Goal: Task Accomplishment & Management: Manage account settings

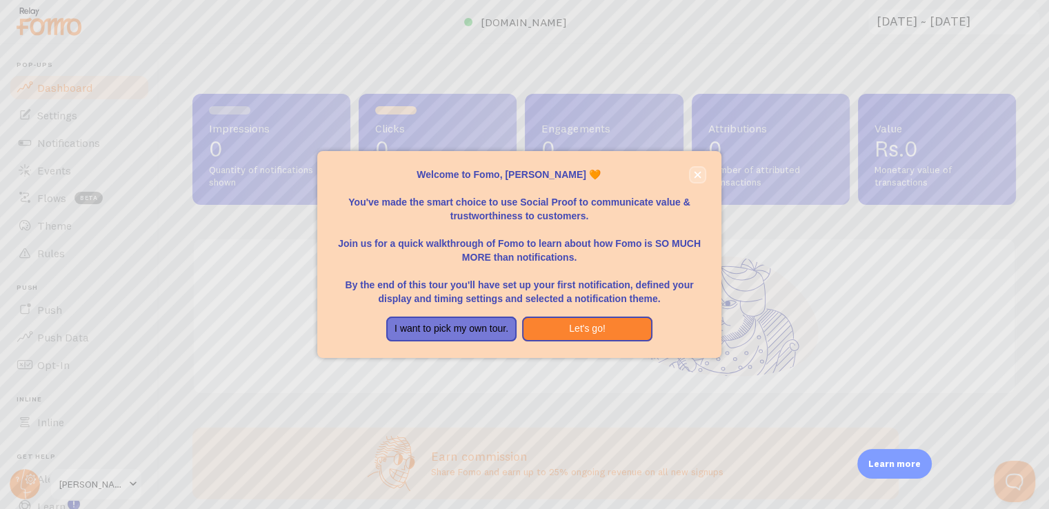
click at [695, 174] on icon "close," at bounding box center [698, 175] width 8 height 8
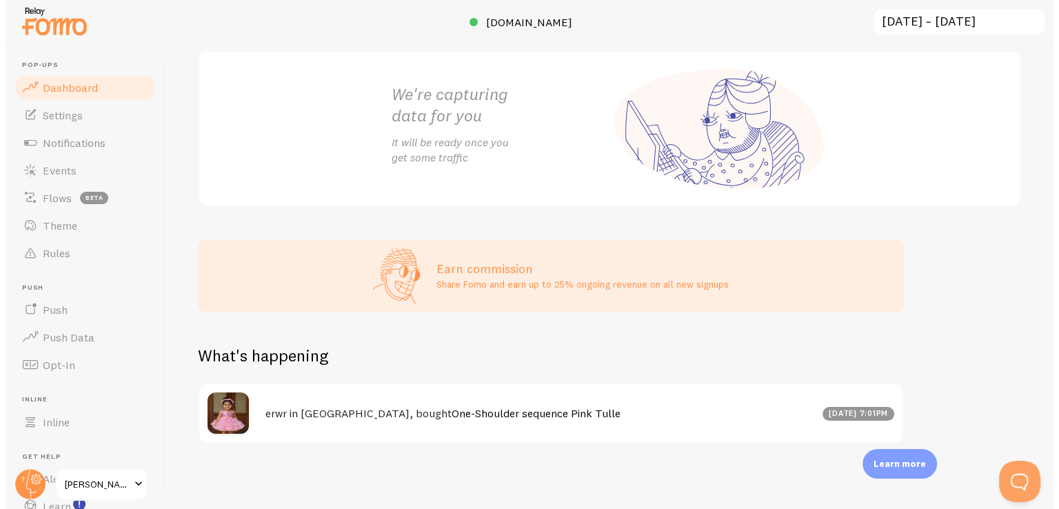
scroll to position [88, 0]
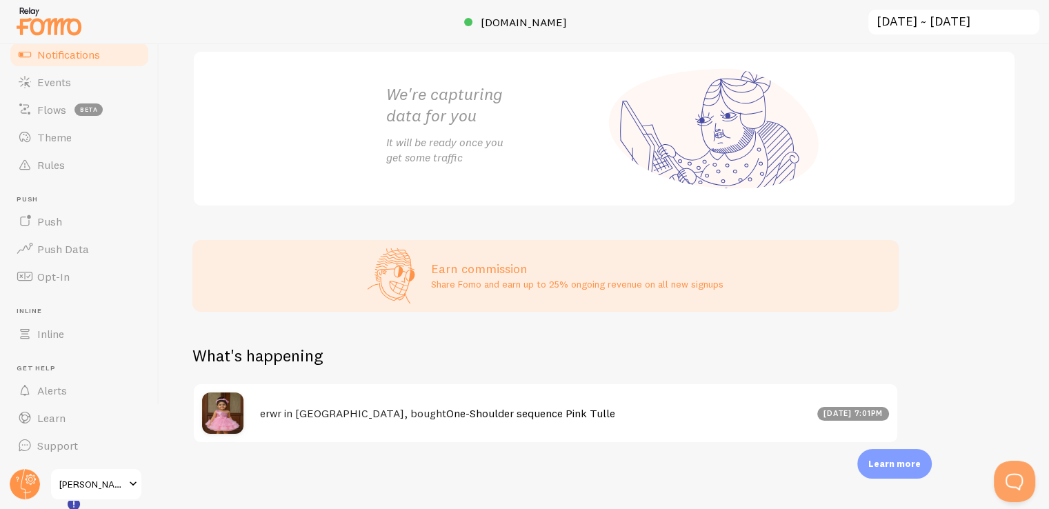
click at [77, 52] on span "Notifications" at bounding box center [68, 55] width 63 height 14
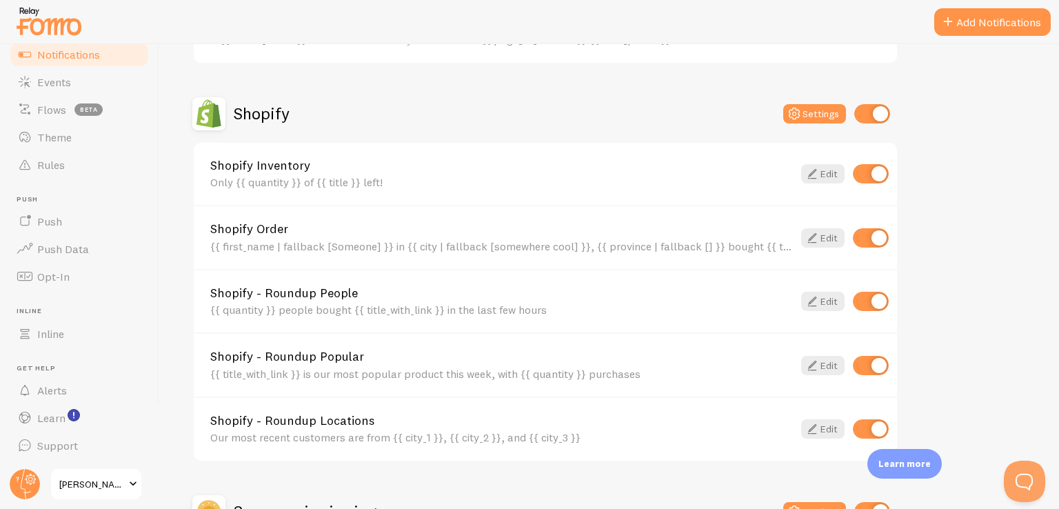
scroll to position [599, 0]
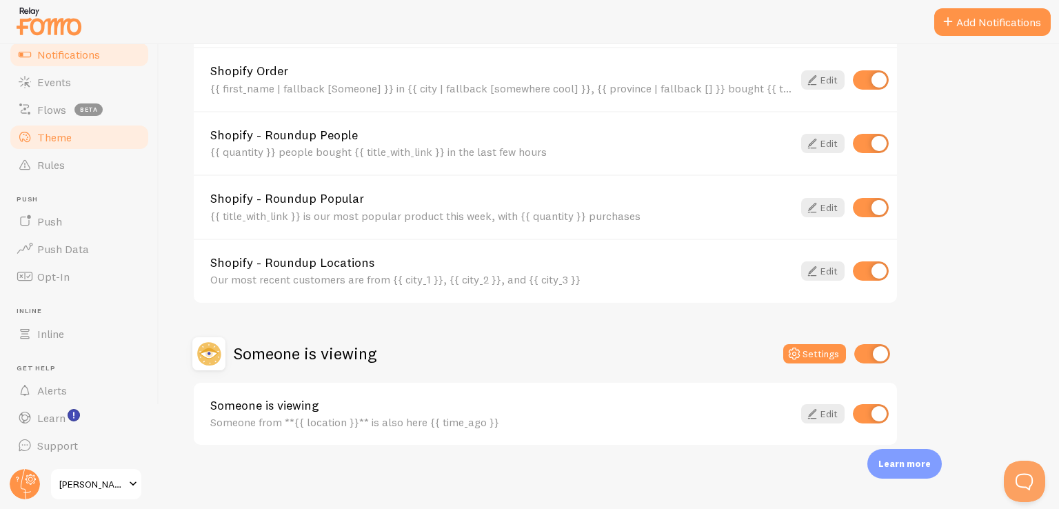
click at [66, 142] on span "Theme" at bounding box center [54, 137] width 34 height 14
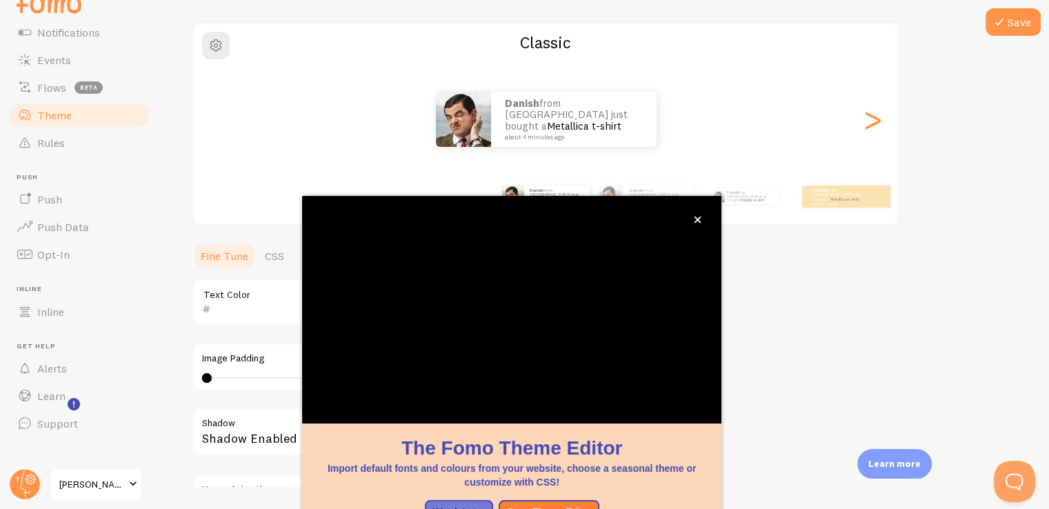
scroll to position [115, 0]
click at [704, 219] on button "close," at bounding box center [697, 219] width 14 height 14
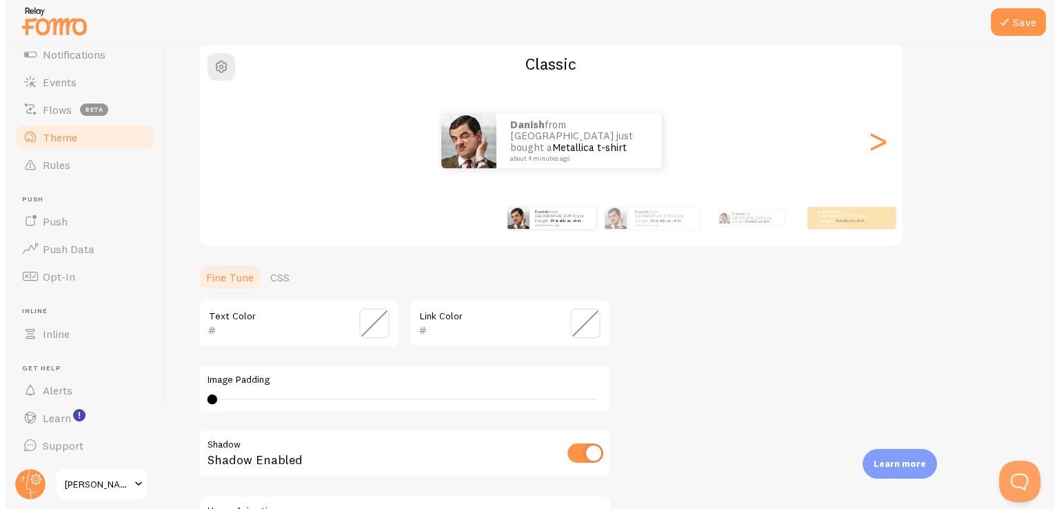
scroll to position [0, 0]
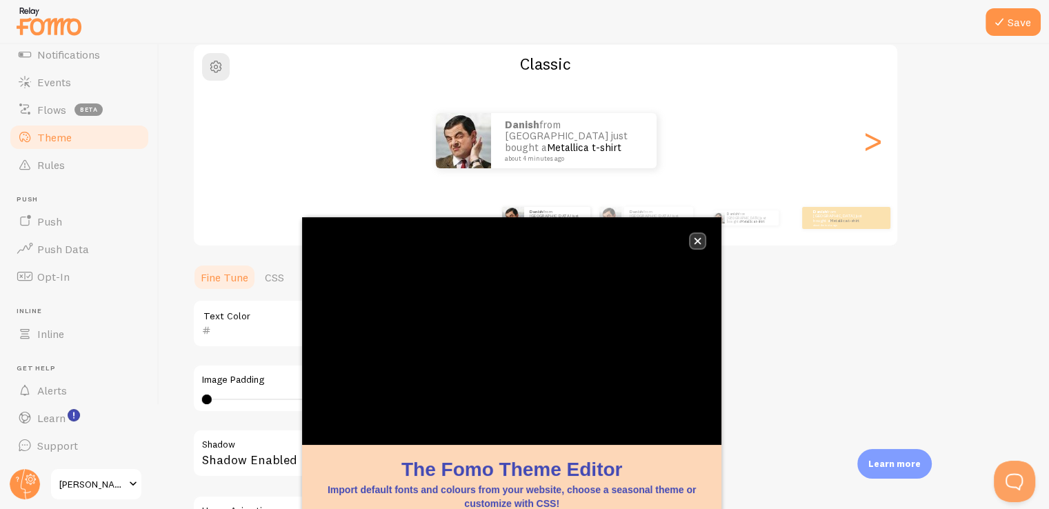
click at [698, 246] on button "close," at bounding box center [697, 241] width 14 height 14
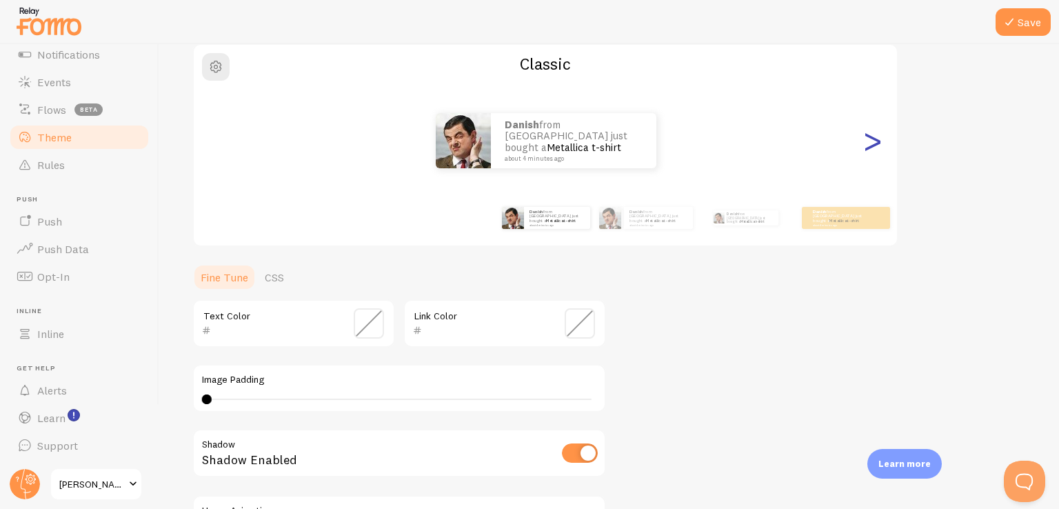
click at [876, 140] on div ">" at bounding box center [872, 140] width 17 height 99
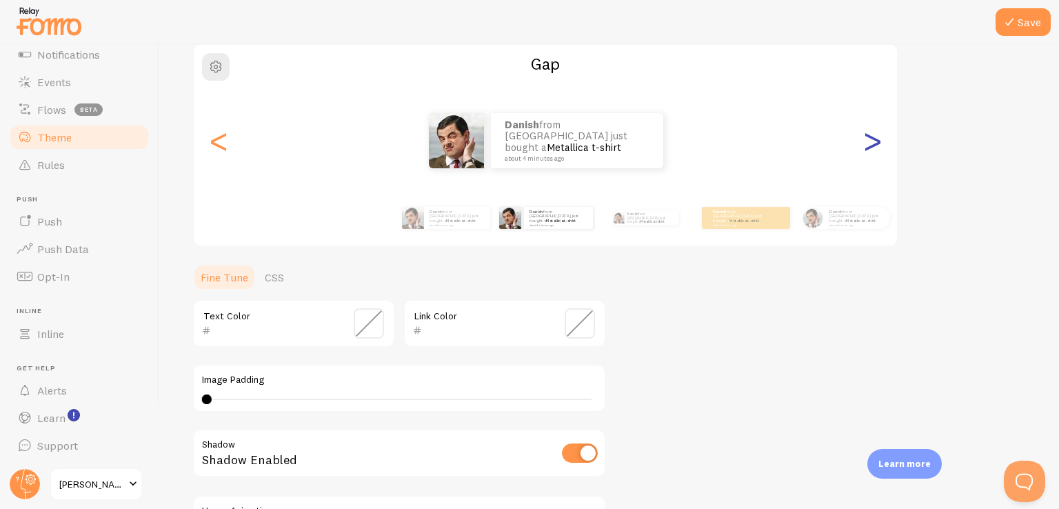
click at [876, 140] on div ">" at bounding box center [872, 140] width 17 height 99
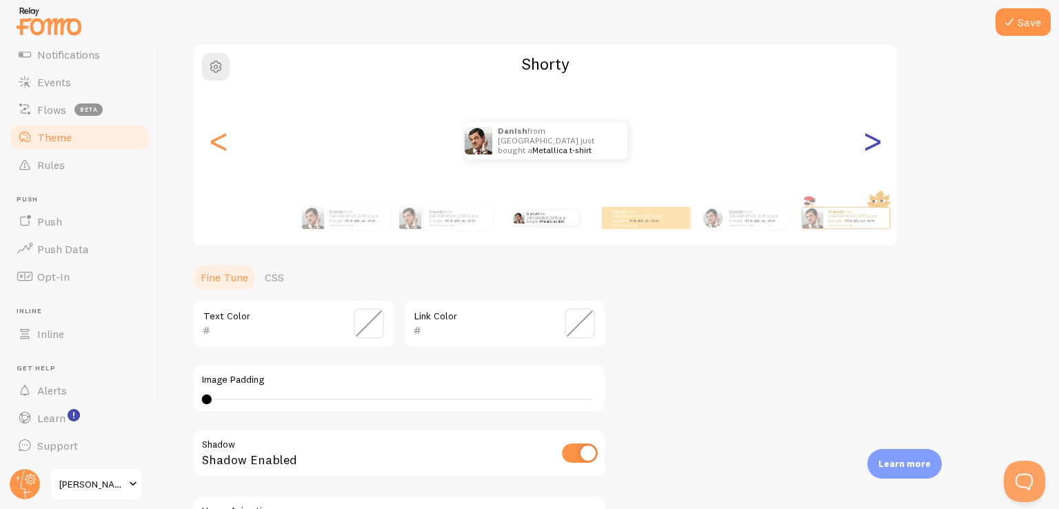
click at [876, 140] on div ">" at bounding box center [872, 140] width 17 height 99
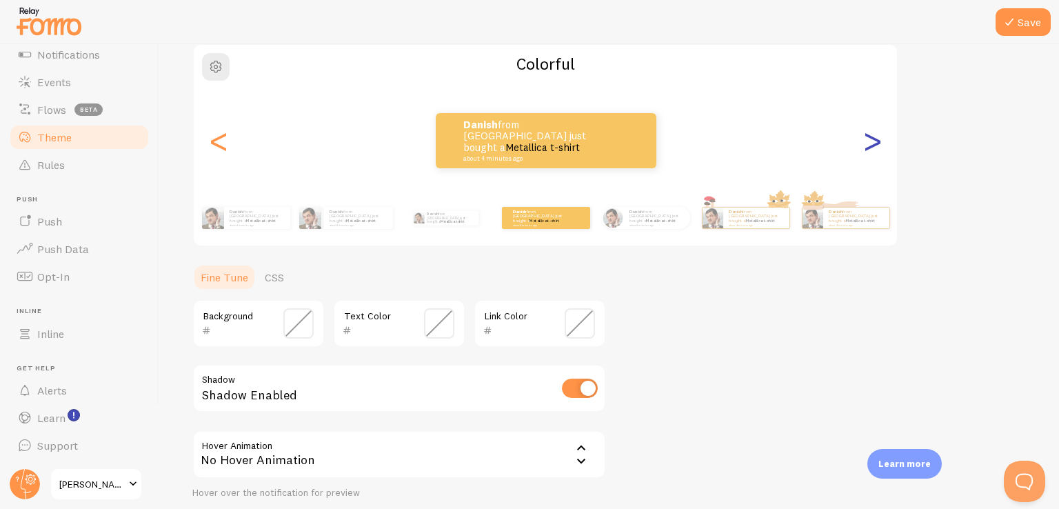
click at [876, 140] on div ">" at bounding box center [872, 140] width 17 height 99
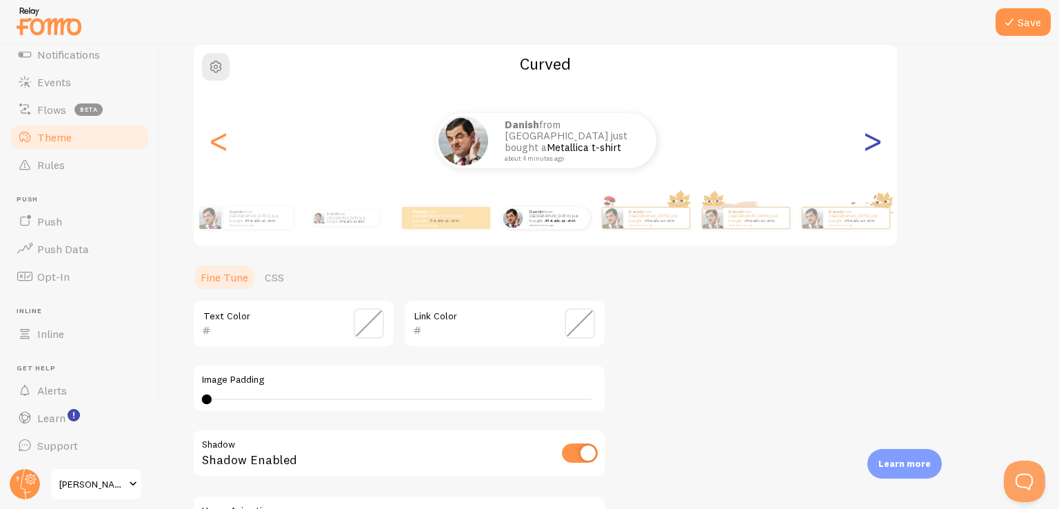
click at [874, 134] on div ">" at bounding box center [872, 140] width 17 height 99
type input "0"
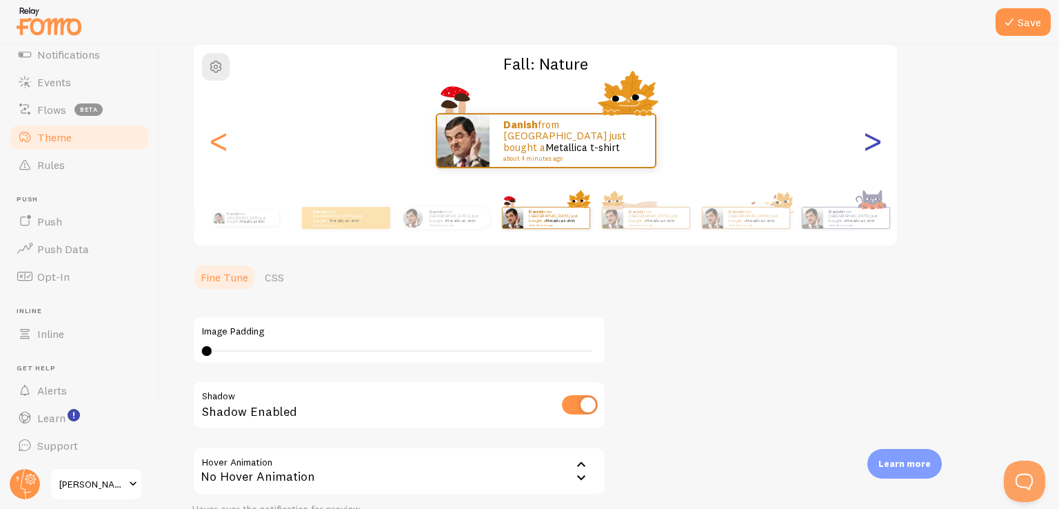
click at [874, 134] on div ">" at bounding box center [872, 140] width 17 height 99
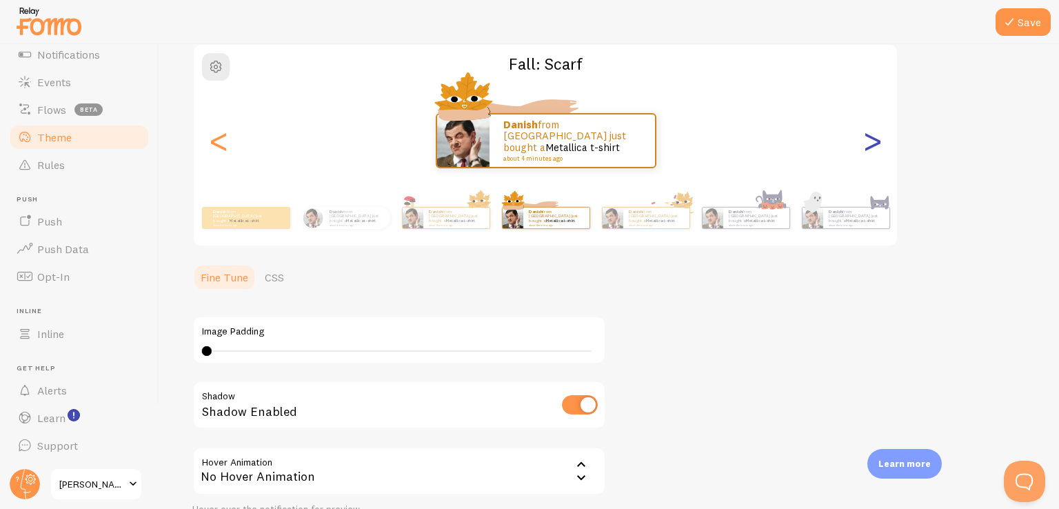
click at [874, 134] on div ">" at bounding box center [872, 140] width 17 height 99
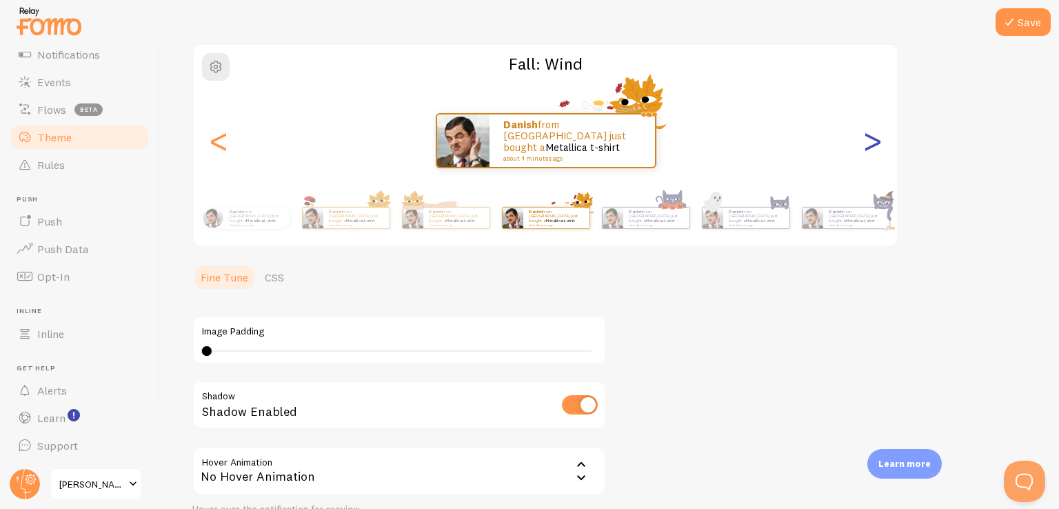
click at [874, 134] on div ">" at bounding box center [872, 140] width 17 height 99
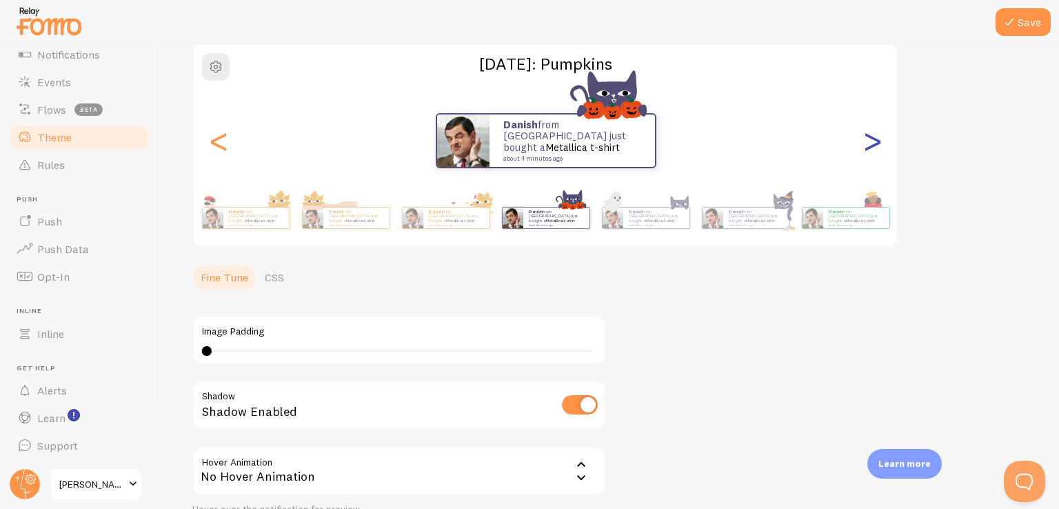
click at [874, 134] on div ">" at bounding box center [872, 140] width 17 height 99
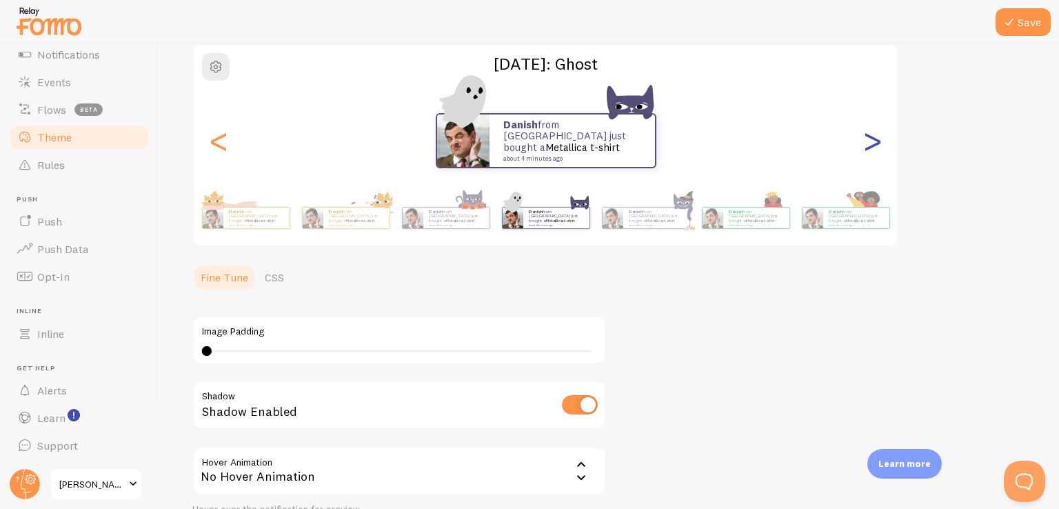
click at [874, 134] on div ">" at bounding box center [872, 140] width 17 height 99
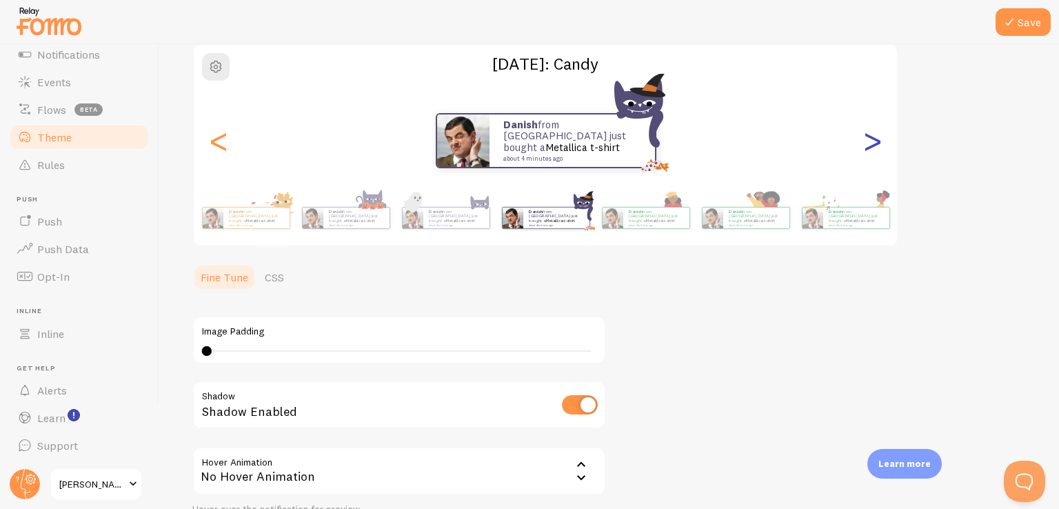
click at [874, 134] on div ">" at bounding box center [872, 140] width 17 height 99
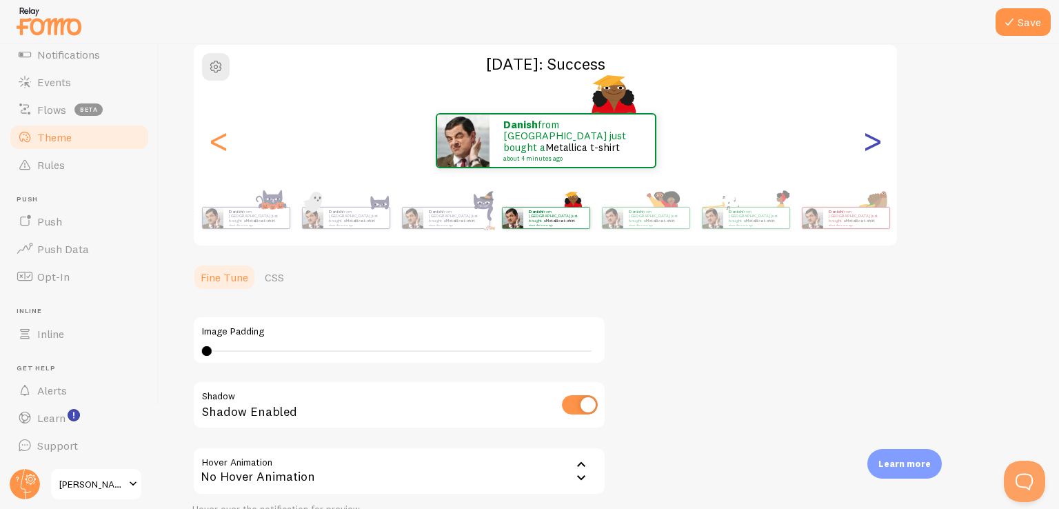
click at [874, 134] on div ">" at bounding box center [872, 140] width 17 height 99
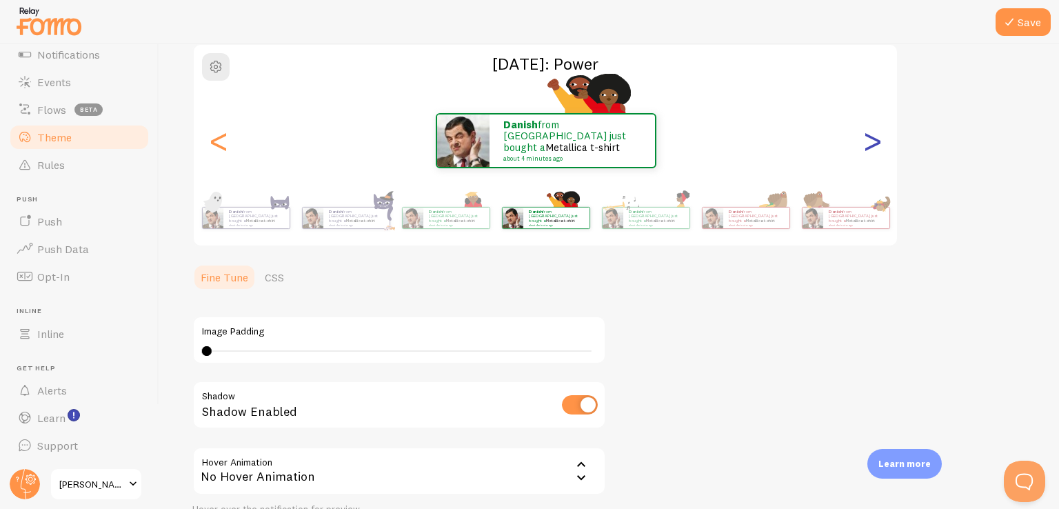
click at [874, 134] on div ">" at bounding box center [872, 140] width 17 height 99
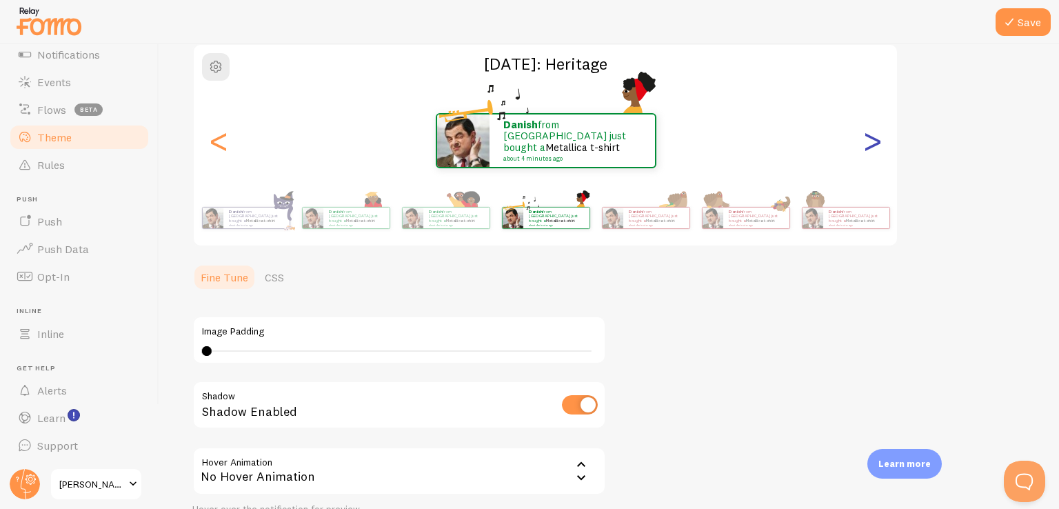
click at [874, 134] on div ">" at bounding box center [872, 140] width 17 height 99
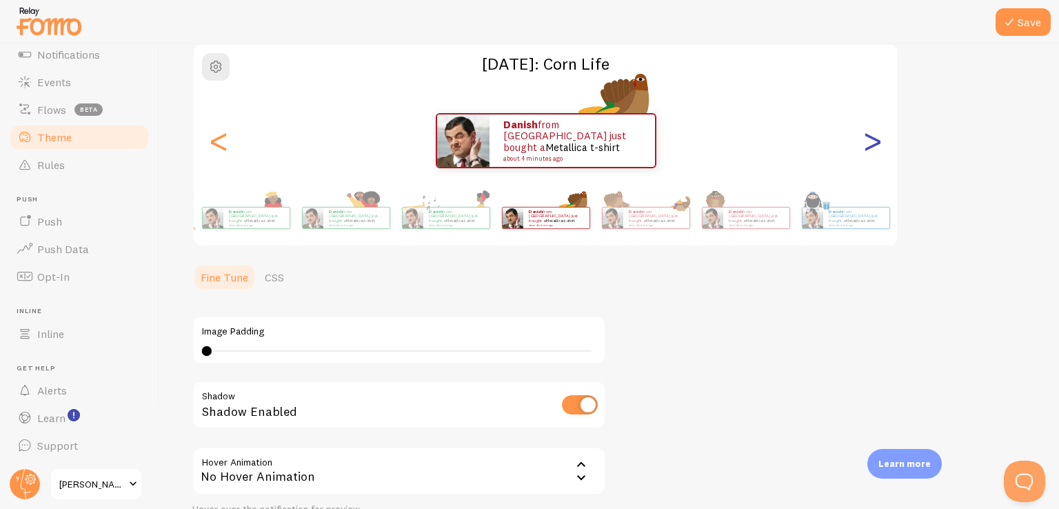
click at [874, 134] on div ">" at bounding box center [872, 140] width 17 height 99
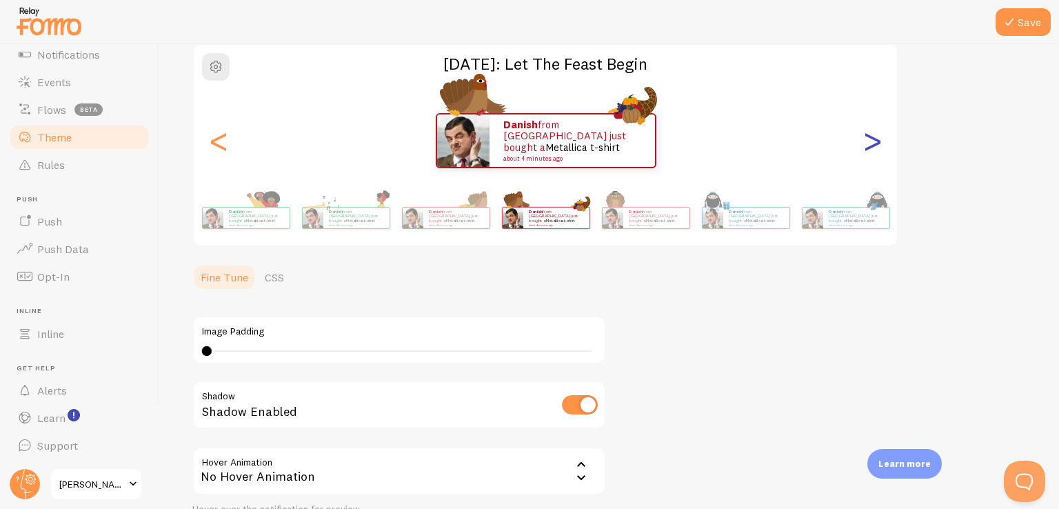
click at [874, 134] on div ">" at bounding box center [872, 140] width 17 height 99
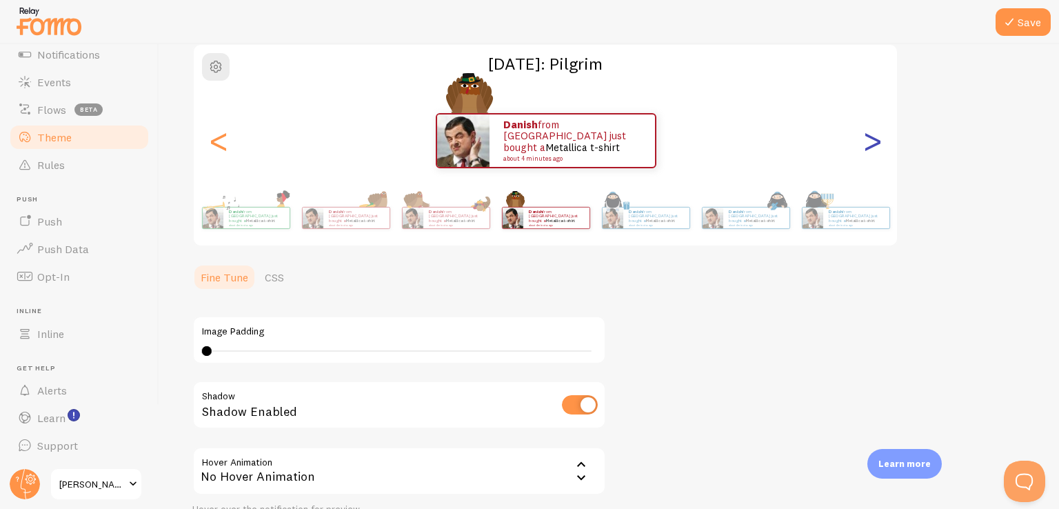
click at [874, 134] on div ">" at bounding box center [872, 140] width 17 height 99
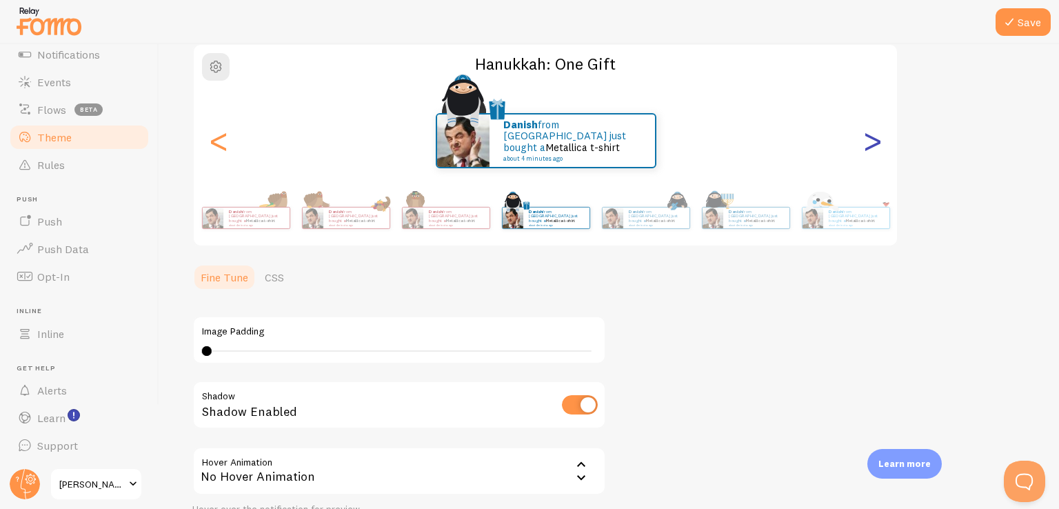
click at [874, 134] on div ">" at bounding box center [872, 140] width 17 height 99
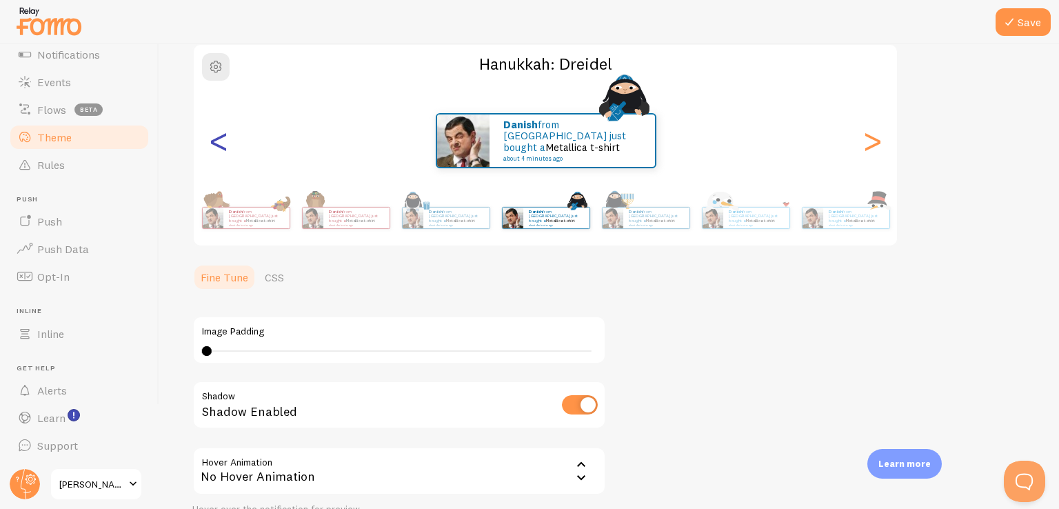
click at [210, 141] on div "<" at bounding box center [218, 140] width 17 height 99
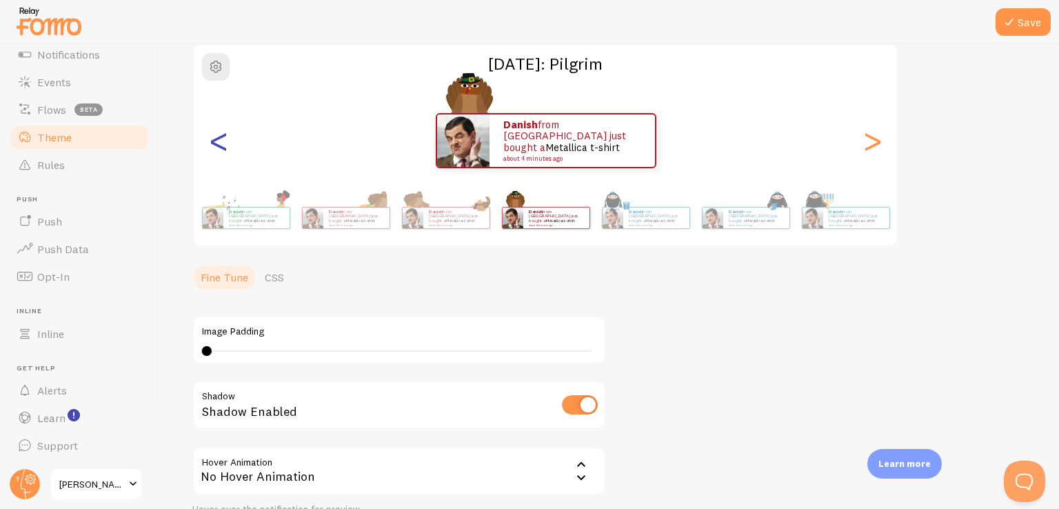
click at [210, 141] on div "<" at bounding box center [218, 140] width 17 height 99
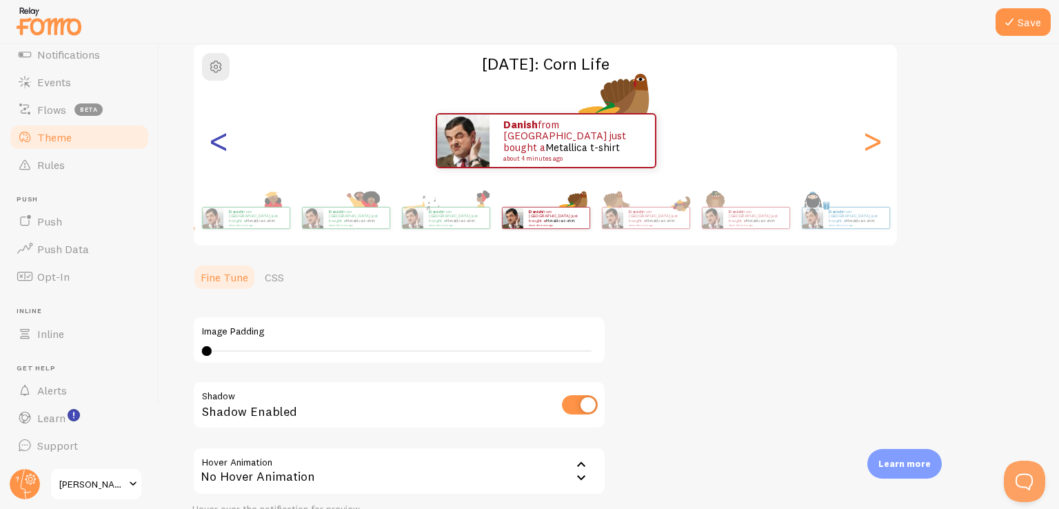
click at [210, 141] on div "<" at bounding box center [218, 140] width 17 height 99
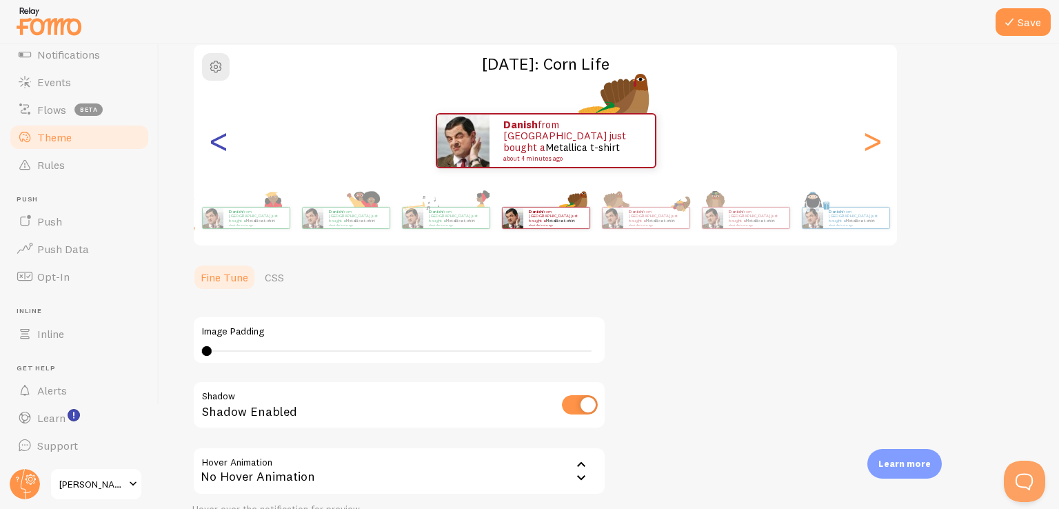
click at [210, 141] on div "<" at bounding box center [218, 140] width 17 height 99
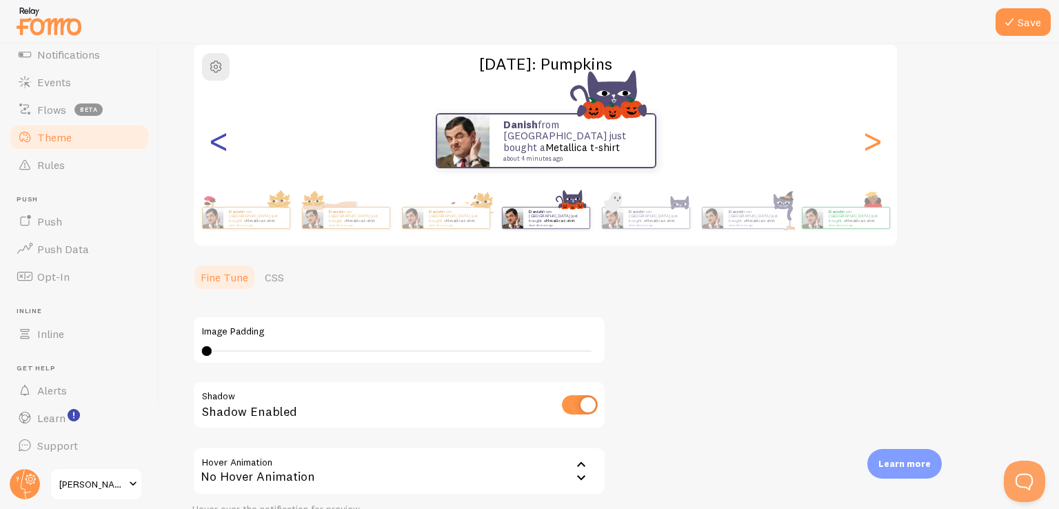
click at [210, 141] on div "<" at bounding box center [218, 140] width 17 height 99
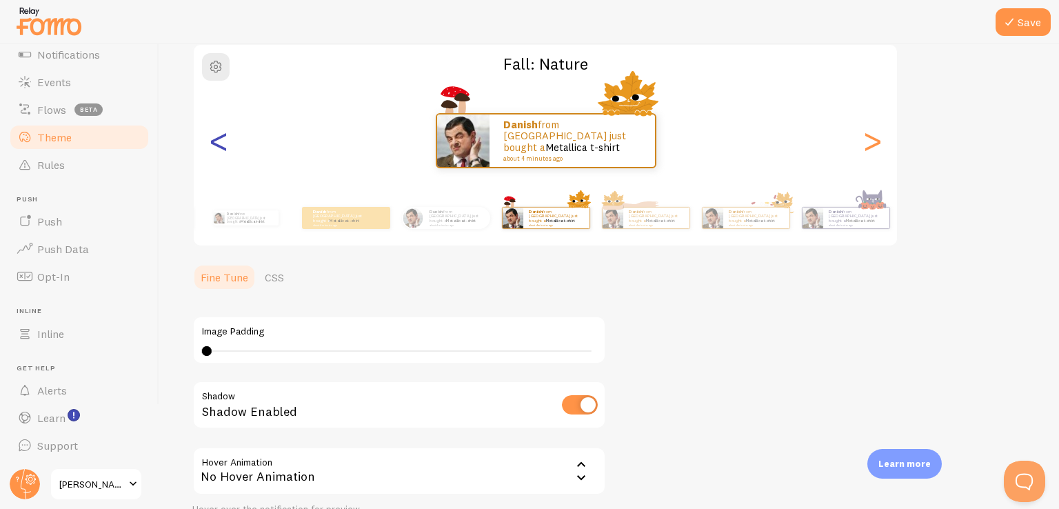
click at [210, 141] on div "<" at bounding box center [218, 140] width 17 height 99
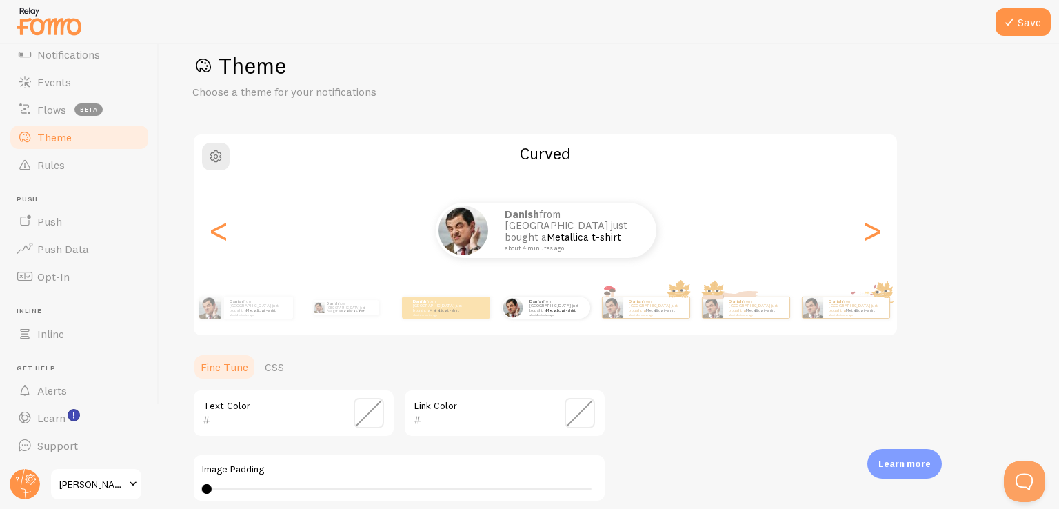
scroll to position [25, 0]
click at [1014, 26] on icon at bounding box center [1009, 22] width 17 height 17
click at [1016, 26] on icon at bounding box center [1009, 22] width 17 height 17
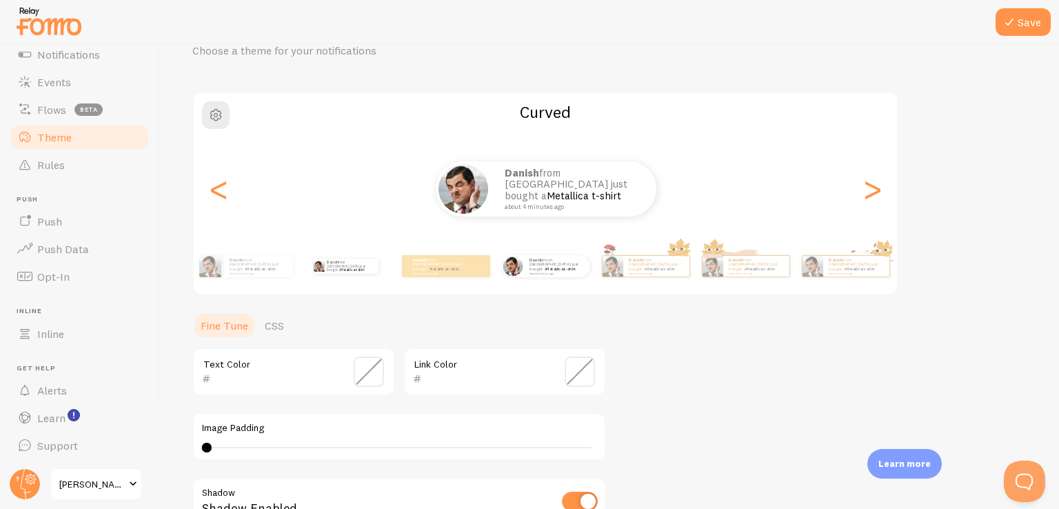
click at [319, 277] on div "Danish from [GEOGRAPHIC_DATA] just bought a Metallica t-shirt about 4 minutes a…" at bounding box center [345, 266] width 89 height 39
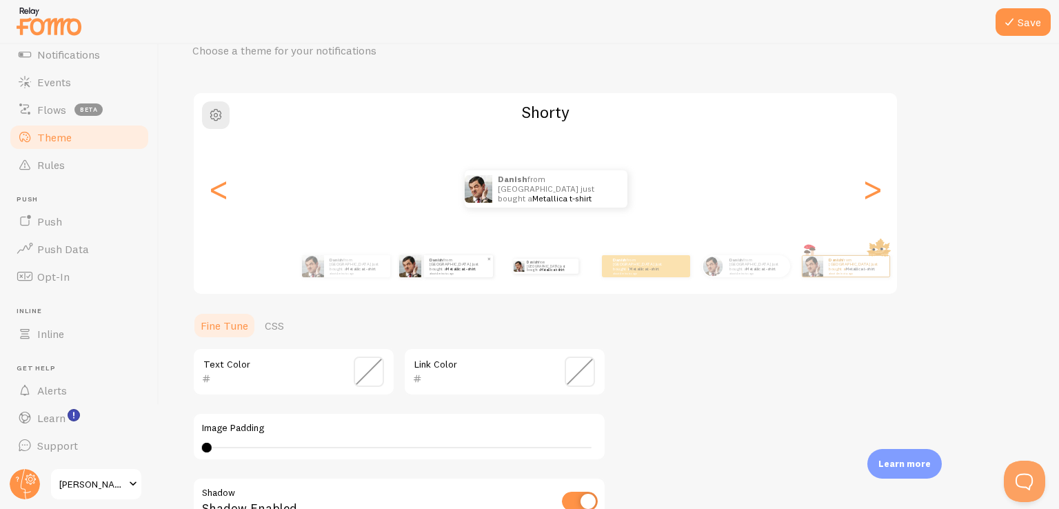
click at [433, 268] on p "Danish from [GEOGRAPHIC_DATA] just bought a Metallica t-shirt about 4 minutes a…" at bounding box center [459, 265] width 58 height 17
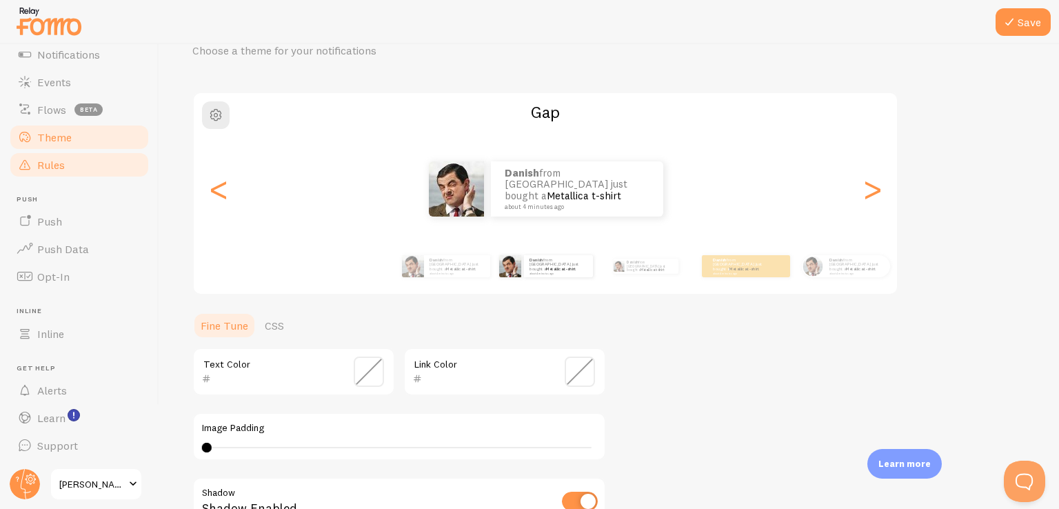
click at [75, 165] on link "Rules" at bounding box center [79, 165] width 142 height 28
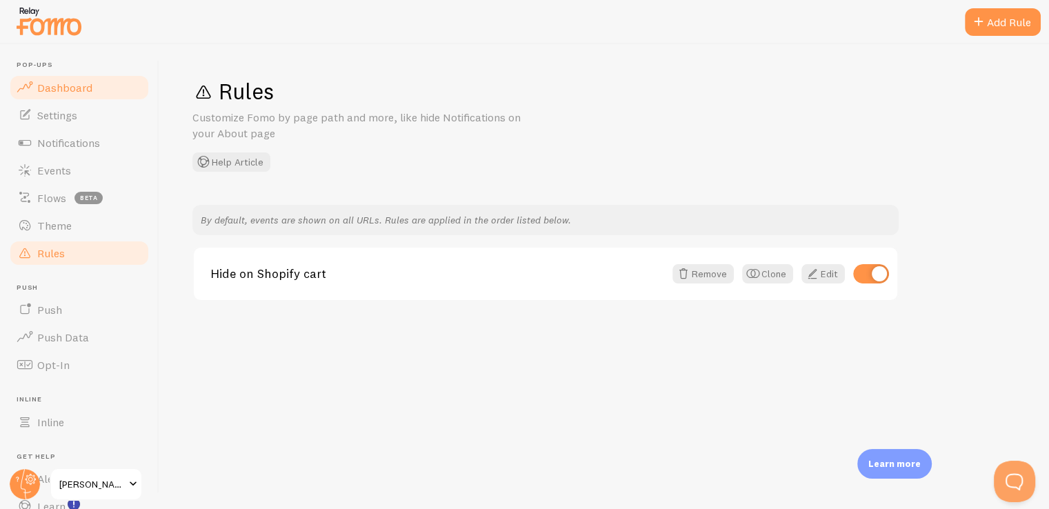
click at [60, 83] on span "Dashboard" at bounding box center [64, 88] width 55 height 14
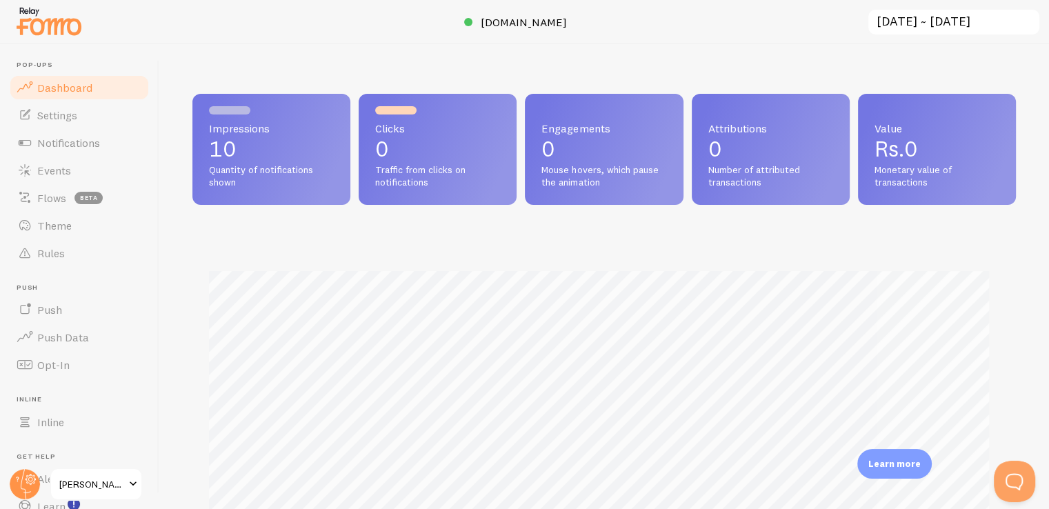
scroll to position [362, 812]
click at [238, 145] on p "10" at bounding box center [271, 149] width 125 height 22
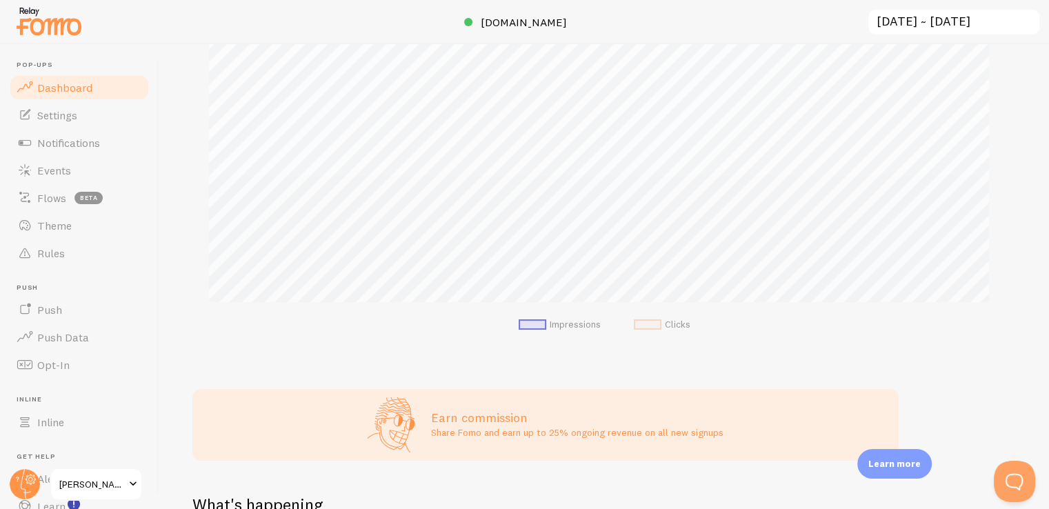
scroll to position [243, 0]
click at [649, 328] on span at bounding box center [648, 326] width 28 height 10
click at [63, 114] on span "Settings" at bounding box center [57, 115] width 40 height 14
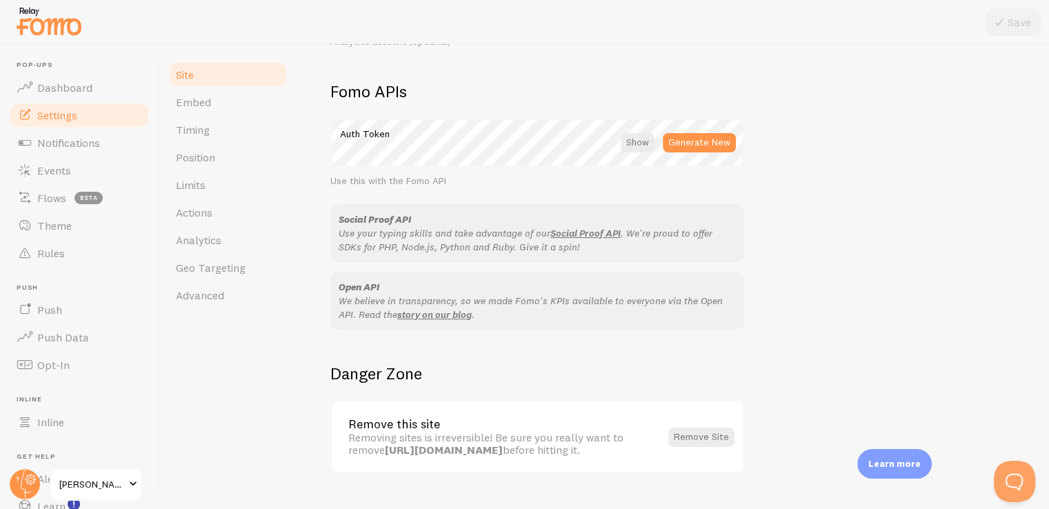
scroll to position [792, 0]
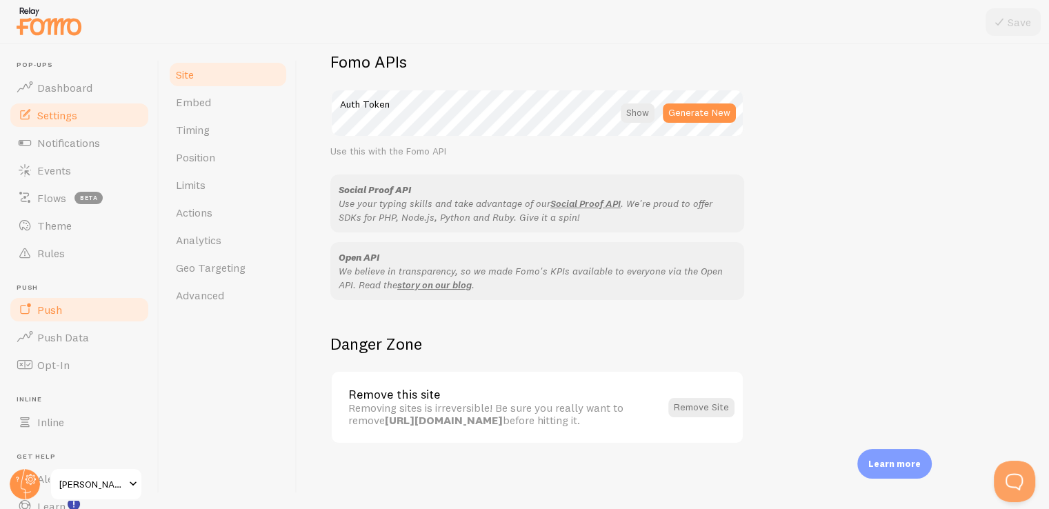
click at [18, 310] on span at bounding box center [25, 309] width 17 height 17
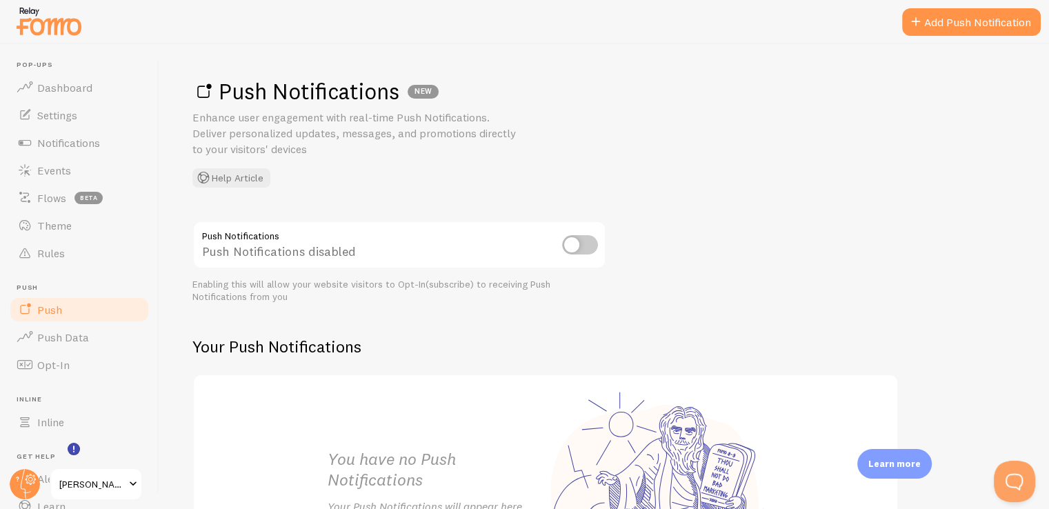
scroll to position [88, 0]
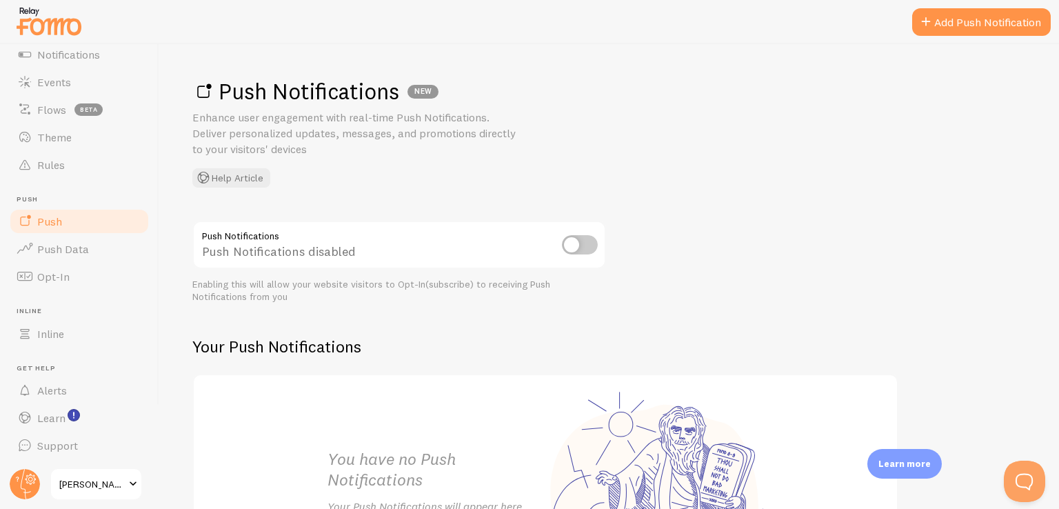
click at [134, 483] on span at bounding box center [133, 484] width 17 height 17
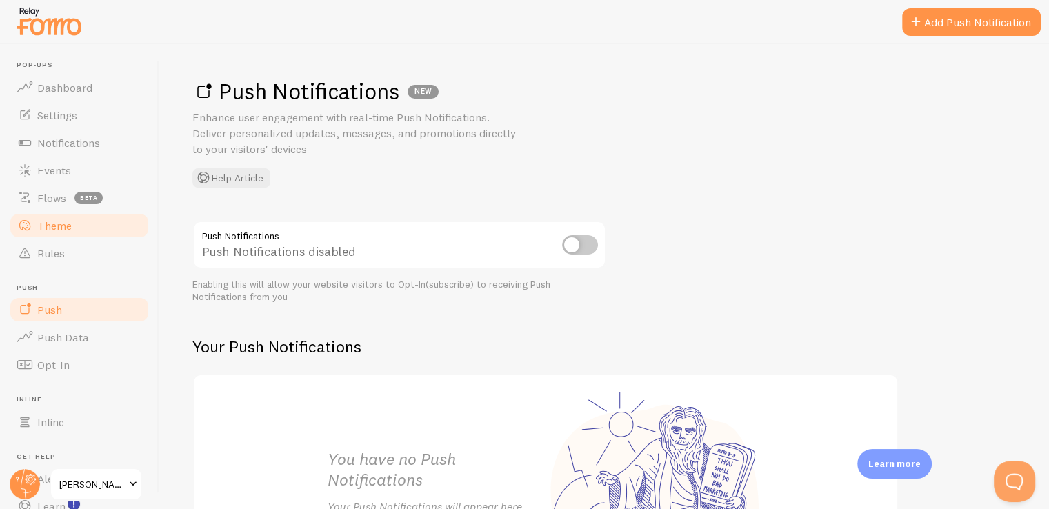
click at [57, 232] on link "Theme" at bounding box center [79, 226] width 142 height 28
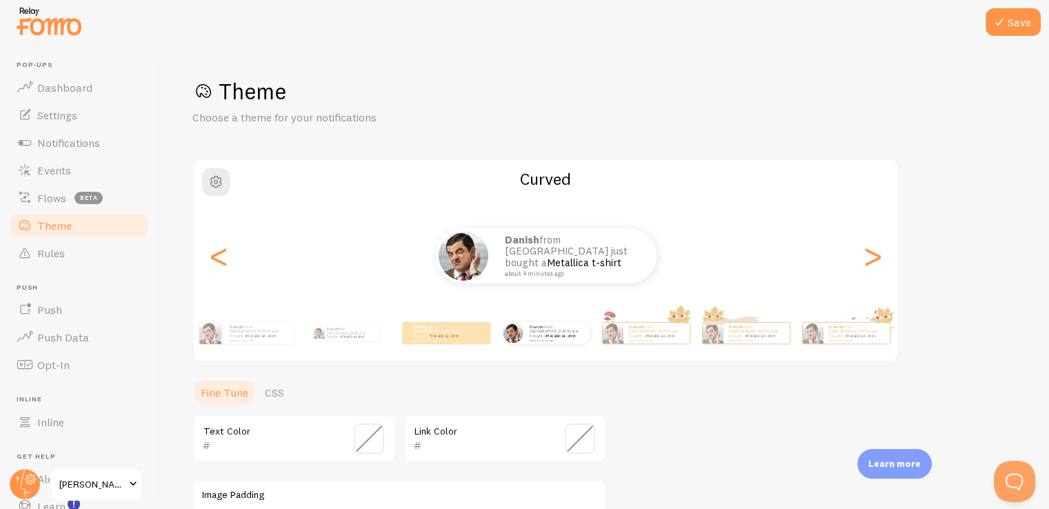
click at [576, 443] on span at bounding box center [580, 438] width 30 height 30
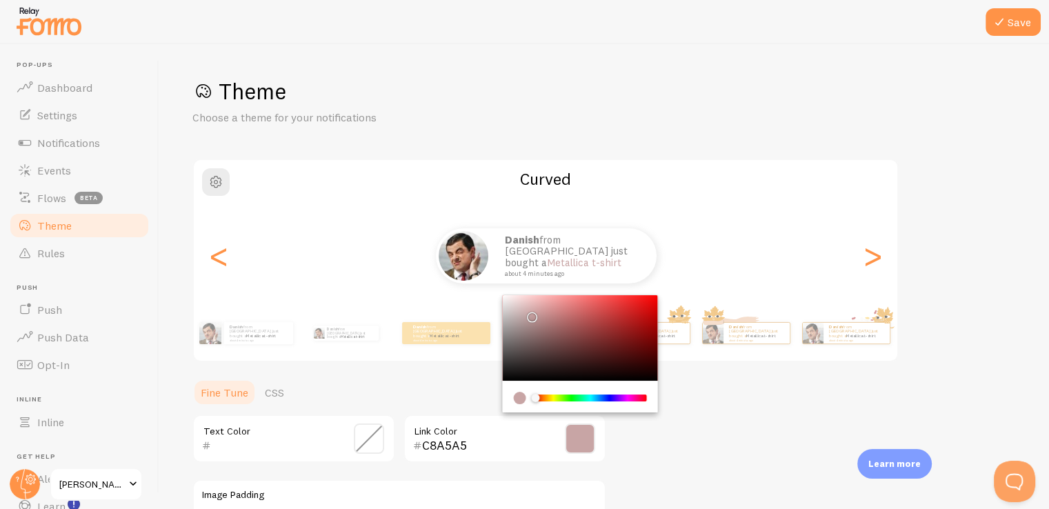
drag, startPoint x: 505, startPoint y: 378, endPoint x: 530, endPoint y: 313, distance: 69.2
click at [530, 313] on div "Chrome color picker" at bounding box center [580, 338] width 155 height 86
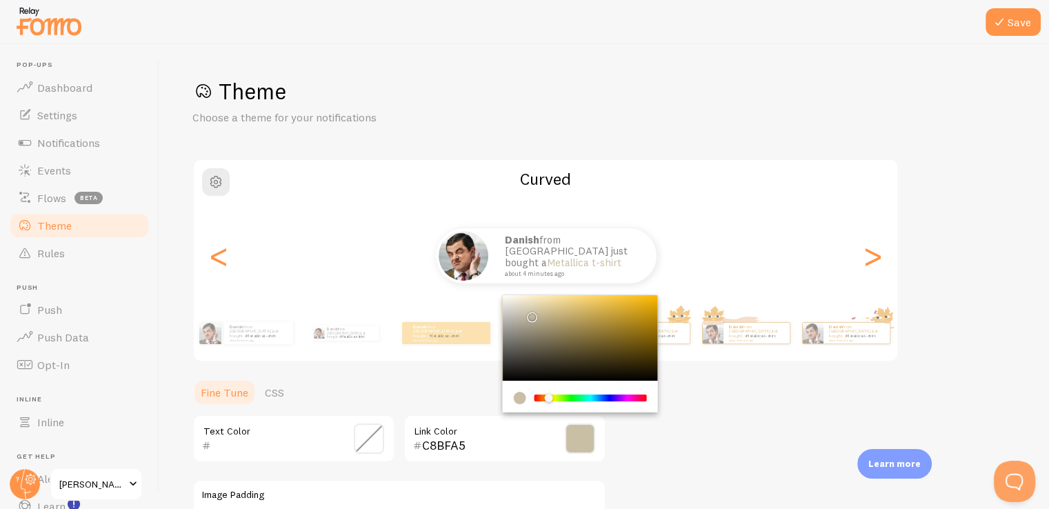
drag, startPoint x: 538, startPoint y: 397, endPoint x: 549, endPoint y: 392, distance: 12.0
click at [549, 394] on div "Chrome color picker" at bounding box center [549, 398] width 8 height 8
type input "423D30"
drag, startPoint x: 530, startPoint y: 314, endPoint x: 545, endPoint y: 358, distance: 46.7
click at [545, 358] on div "Chrome color picker" at bounding box center [548, 362] width 8 height 8
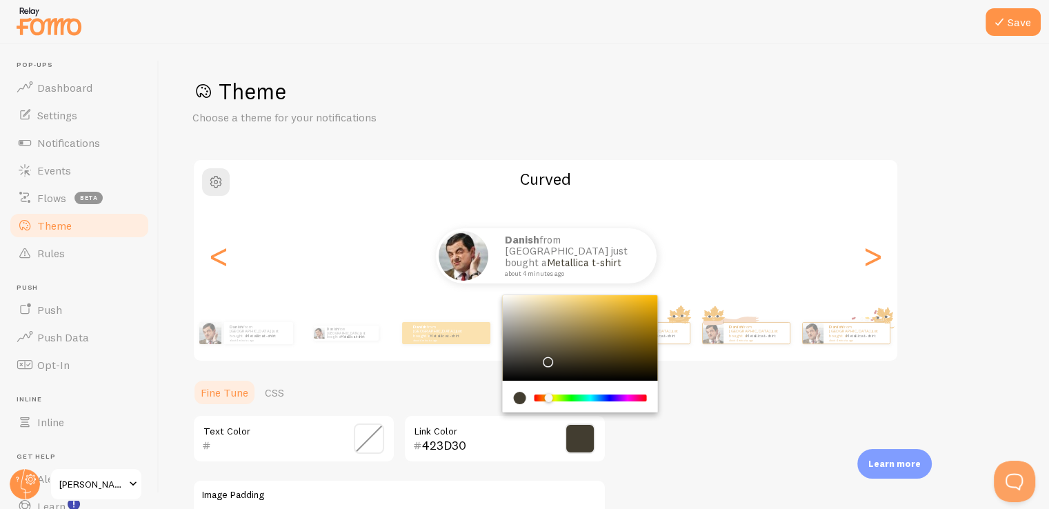
click at [436, 383] on ul "Fine Tune CSS" at bounding box center [399, 393] width 414 height 28
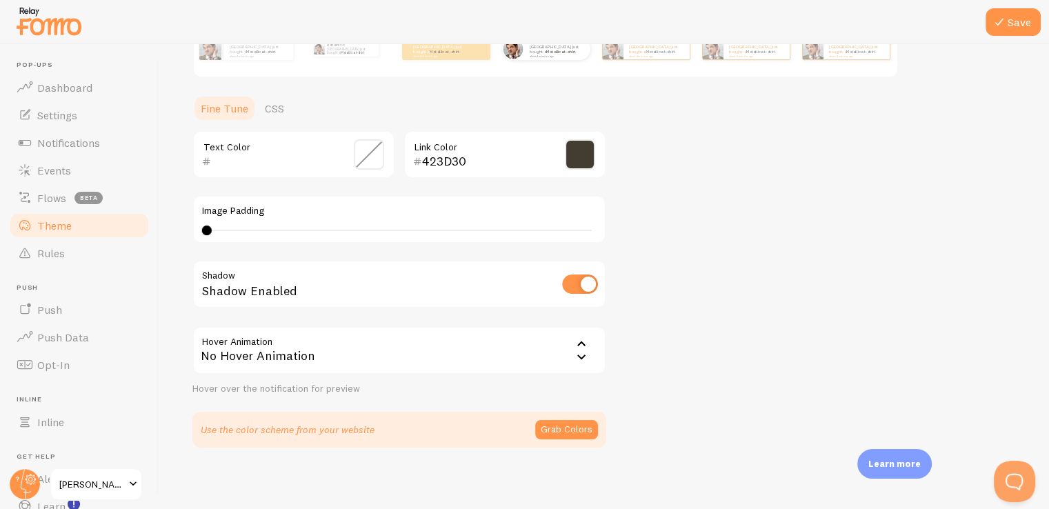
scroll to position [288, 0]
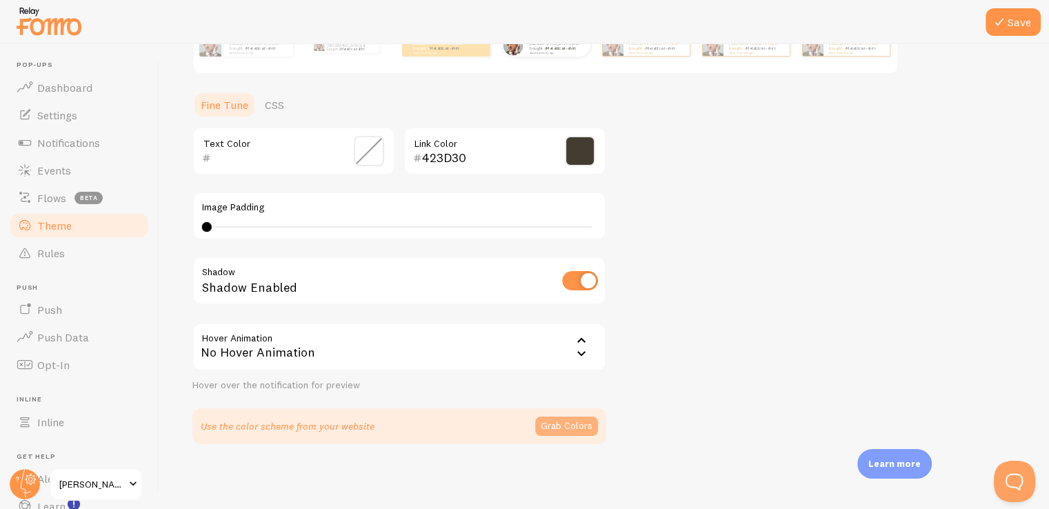
click at [566, 425] on button "Grab Colors" at bounding box center [566, 425] width 63 height 19
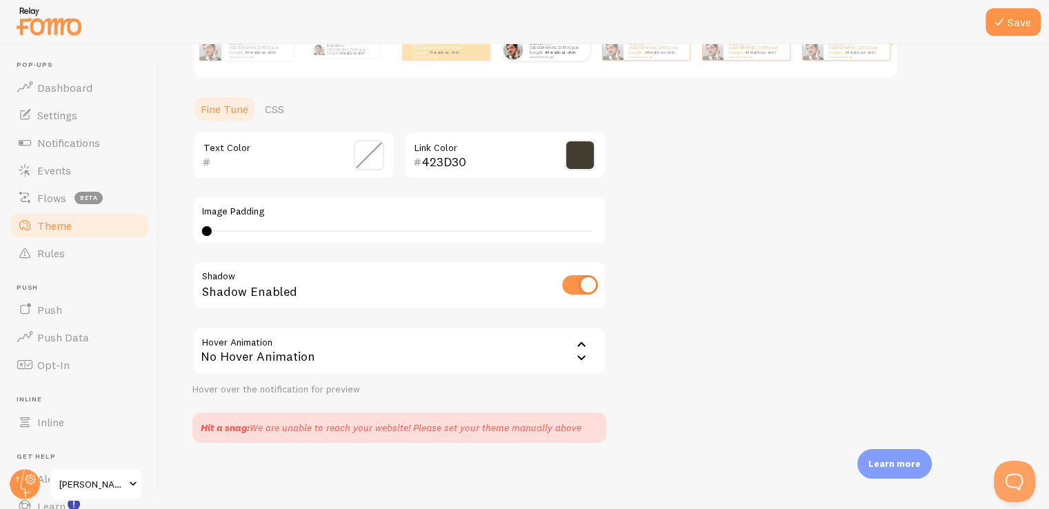
scroll to position [282, 0]
click at [581, 354] on icon at bounding box center [581, 359] width 17 height 17
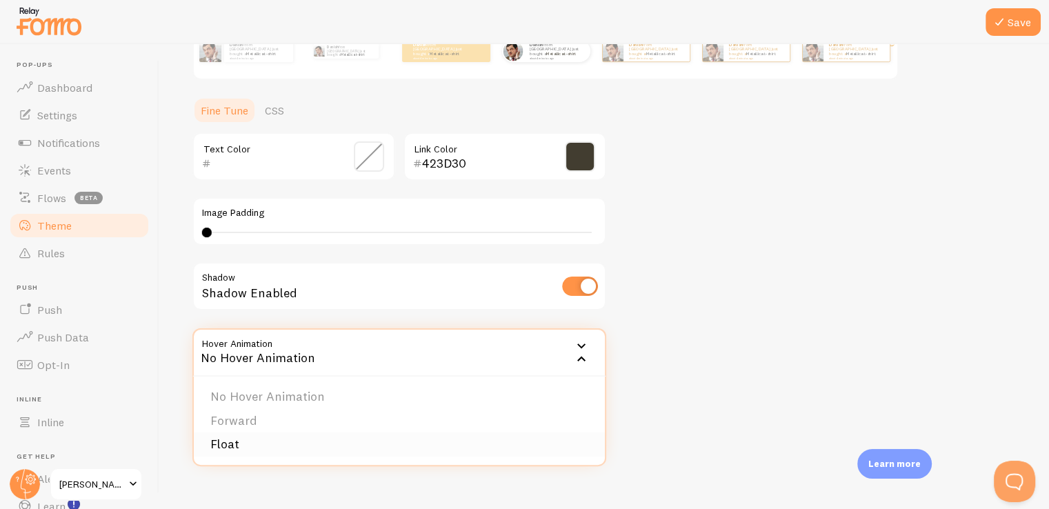
click at [463, 450] on li "Float" at bounding box center [399, 444] width 411 height 24
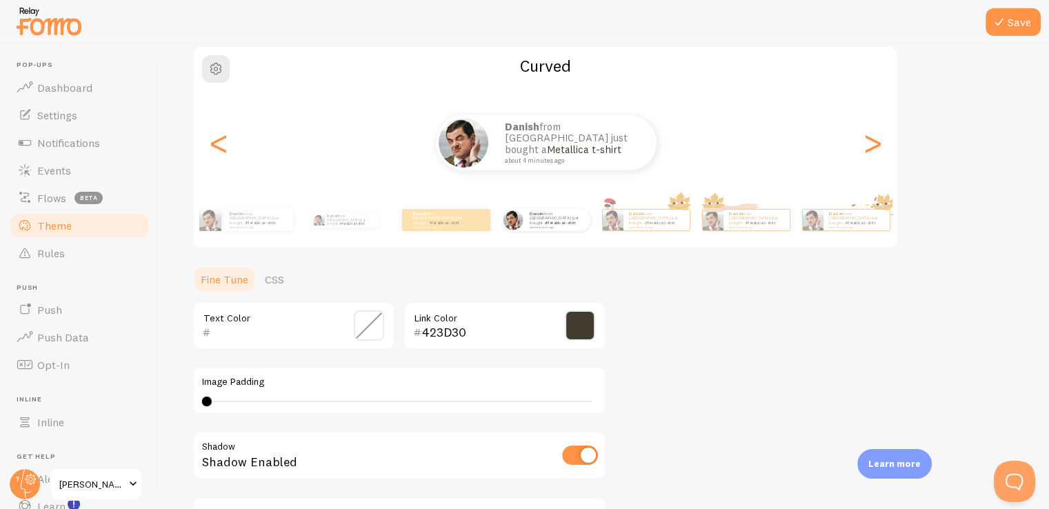
scroll to position [108, 0]
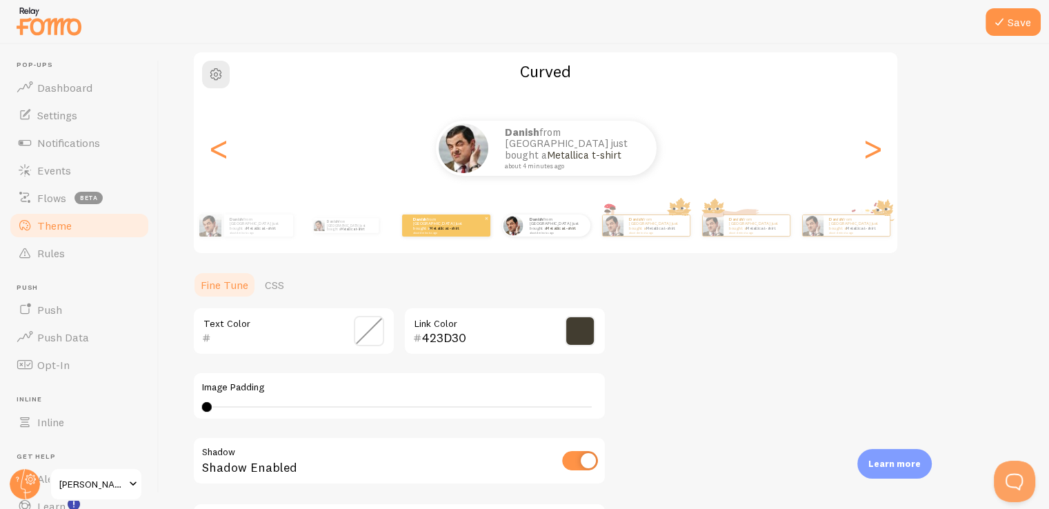
click at [443, 228] on p "Danish from [GEOGRAPHIC_DATA] just bought a Metallica t-shirt about 4 minutes a…" at bounding box center [440, 225] width 55 height 17
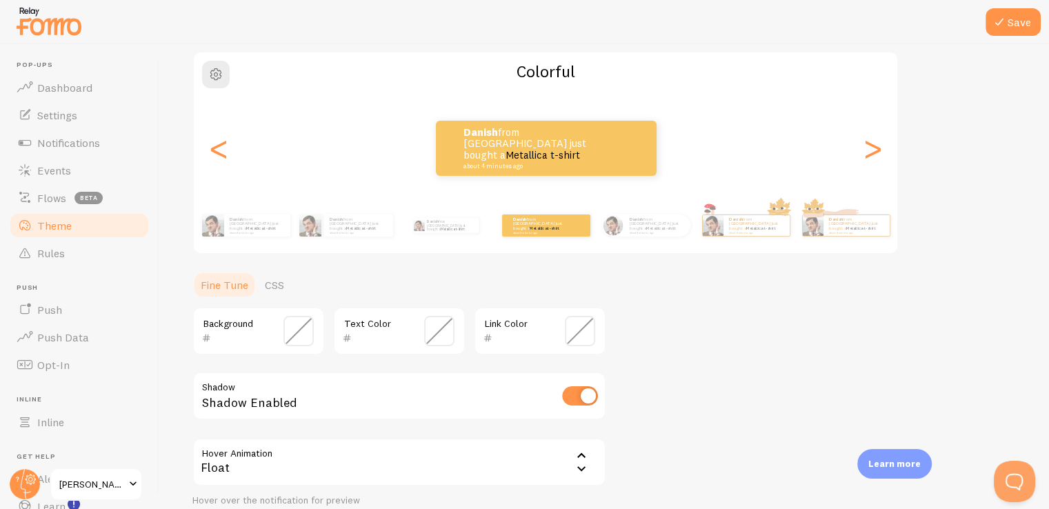
click at [301, 325] on span at bounding box center [298, 331] width 30 height 30
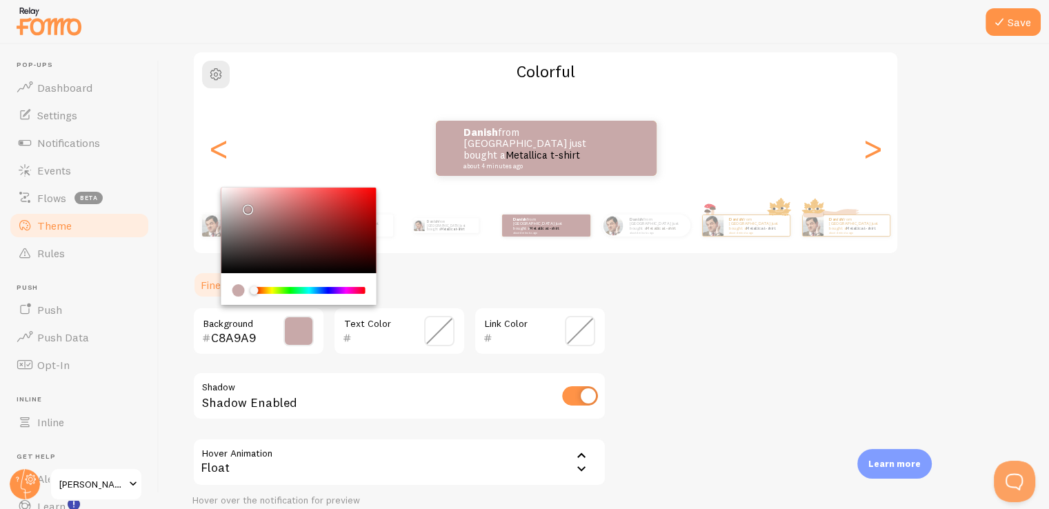
type input "C8A8A8"
drag, startPoint x: 223, startPoint y: 268, endPoint x: 246, endPoint y: 205, distance: 66.7
click at [246, 205] on div "Chrome color picker" at bounding box center [298, 231] width 155 height 86
click at [334, 351] on div "C8A8A8 Background Text Color Link Color" at bounding box center [399, 331] width 414 height 48
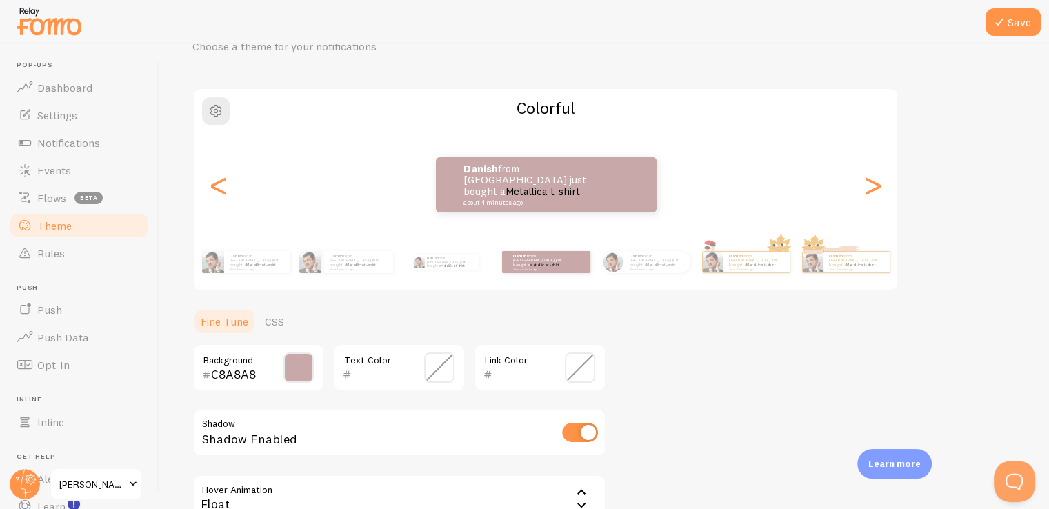
scroll to position [38, 0]
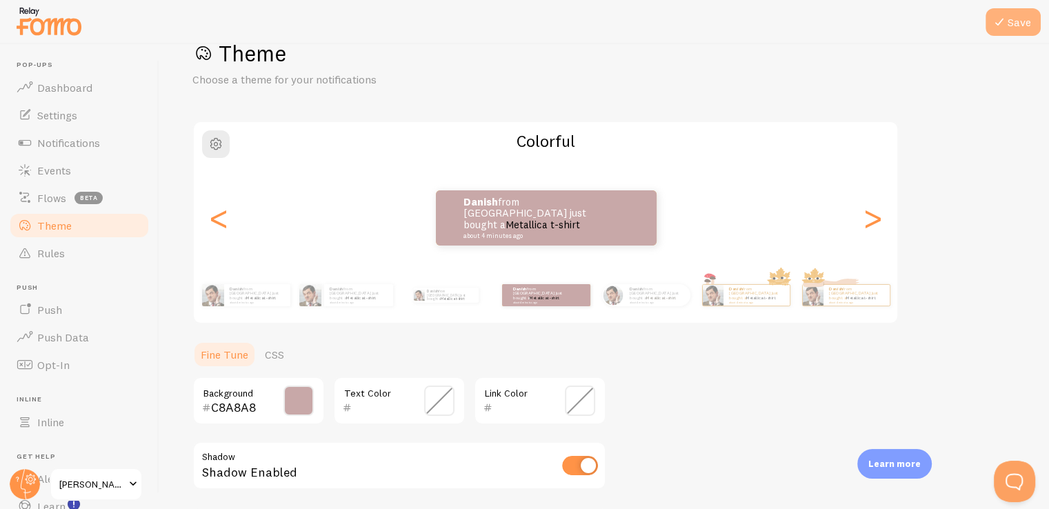
click at [1019, 28] on button "Save" at bounding box center [1012, 22] width 55 height 28
